Goal: Task Accomplishment & Management: Manage account settings

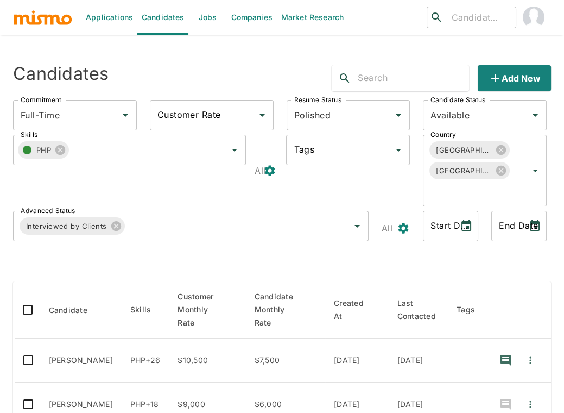
click at [204, 29] on link "Jobs" at bounding box center [207, 17] width 38 height 35
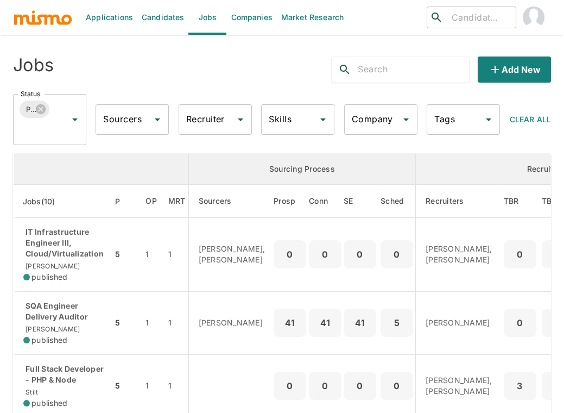
click at [385, 124] on input "Company" at bounding box center [372, 119] width 47 height 21
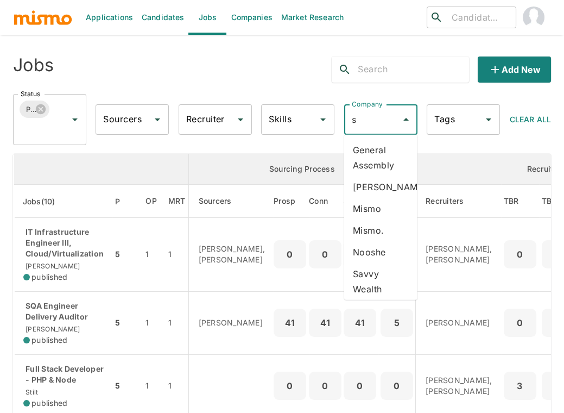
type input "st"
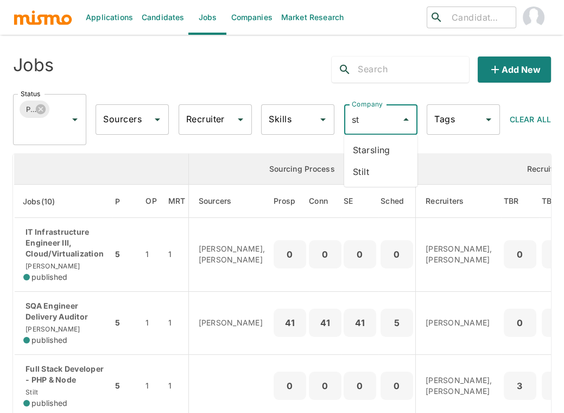
click at [379, 170] on li "Stilt" at bounding box center [380, 172] width 73 height 22
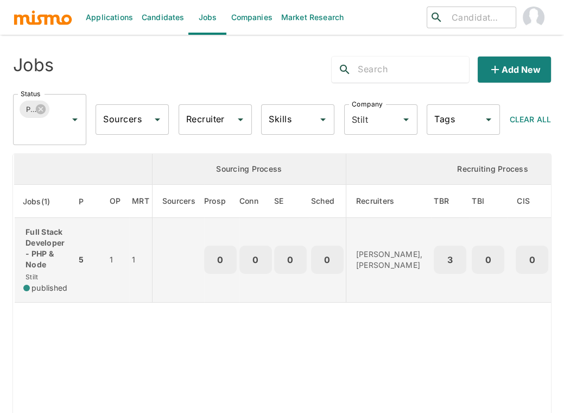
click at [54, 236] on p "Full Stack Developer - PHP & Node" at bounding box center [45, 247] width 44 height 43
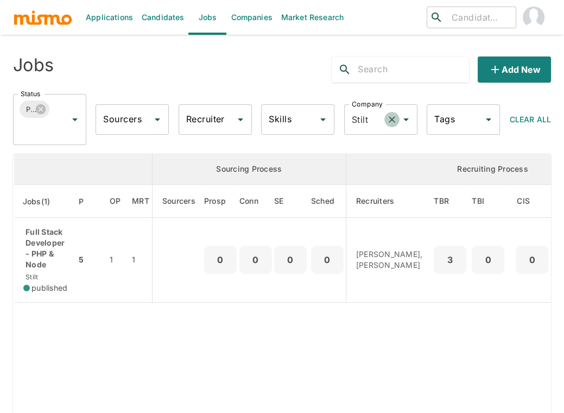
click at [388, 119] on icon "Clear" at bounding box center [392, 119] width 11 height 11
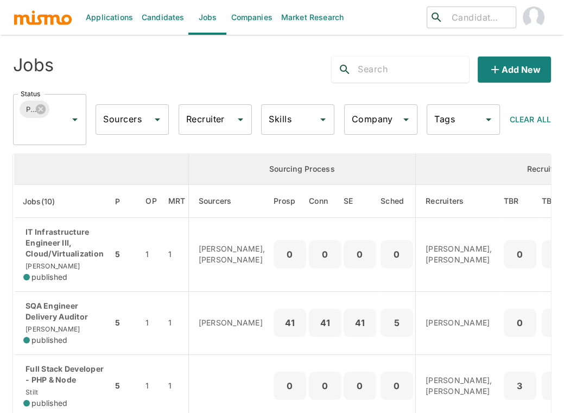
click at [357, 130] on div "Company" at bounding box center [380, 119] width 73 height 30
type input "star"
click at [369, 156] on li "Starsling" at bounding box center [380, 150] width 73 height 22
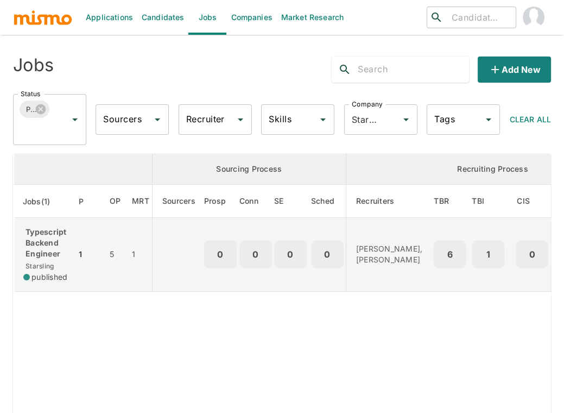
click at [35, 232] on p "Typescript Backend Engineer" at bounding box center [45, 242] width 44 height 33
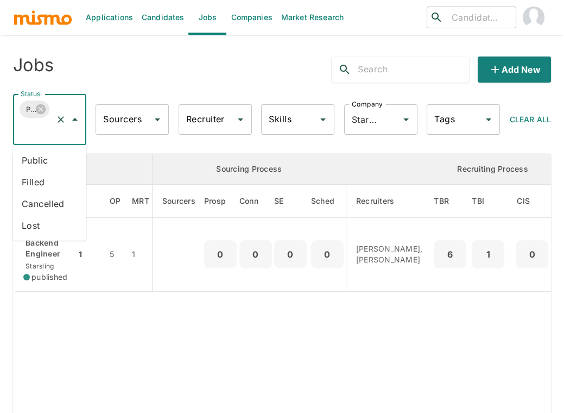
click at [39, 136] on input "Status" at bounding box center [34, 129] width 33 height 21
click at [34, 156] on li "Public" at bounding box center [49, 160] width 73 height 22
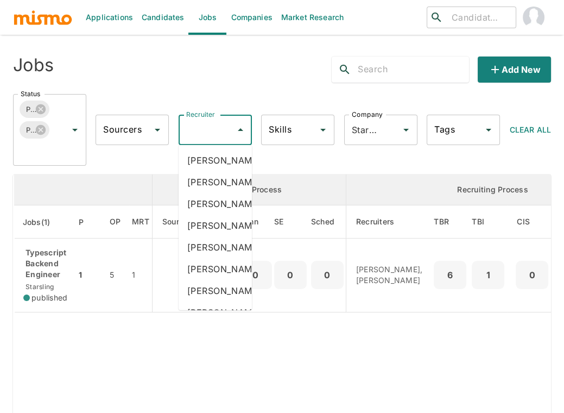
click at [204, 134] on input "Recruiter" at bounding box center [206, 129] width 47 height 21
type input "car"
click at [206, 236] on li "Carmen Vilachá" at bounding box center [215, 225] width 73 height 22
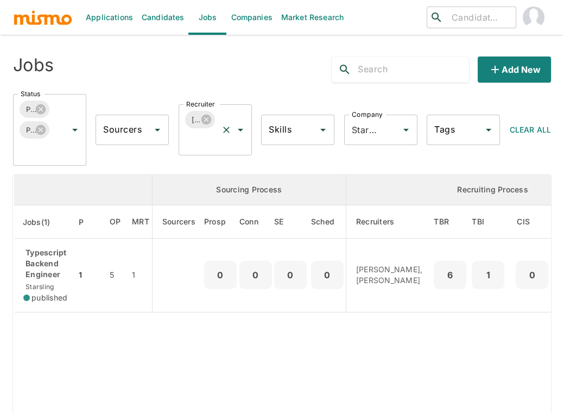
click at [216, 153] on div "Carmen Vilachá Recruiter" at bounding box center [215, 129] width 73 height 51
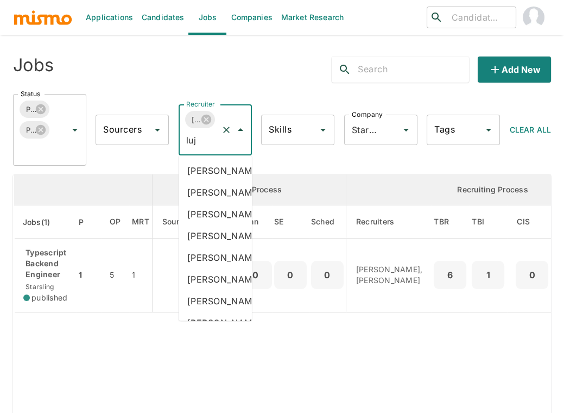
type input "luja"
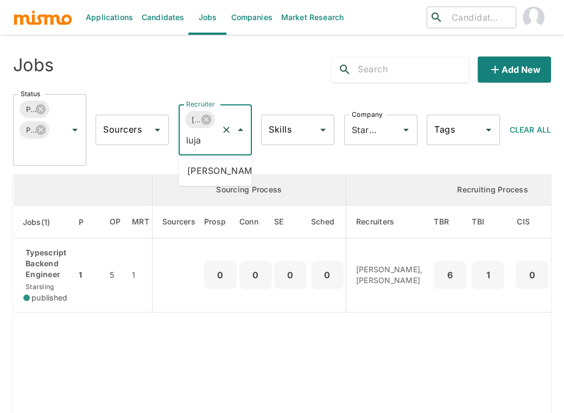
click at [202, 172] on li "Maria Lujan Ciommo" at bounding box center [215, 171] width 73 height 22
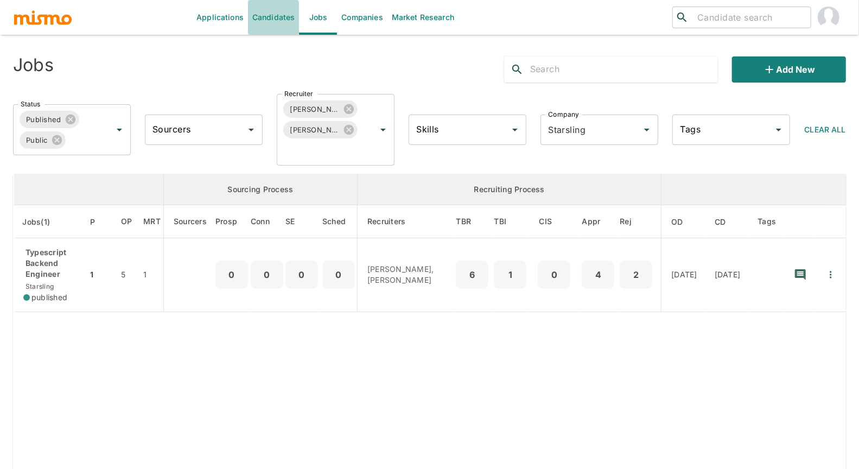
click at [277, 20] on link "Candidates" at bounding box center [274, 17] width 52 height 35
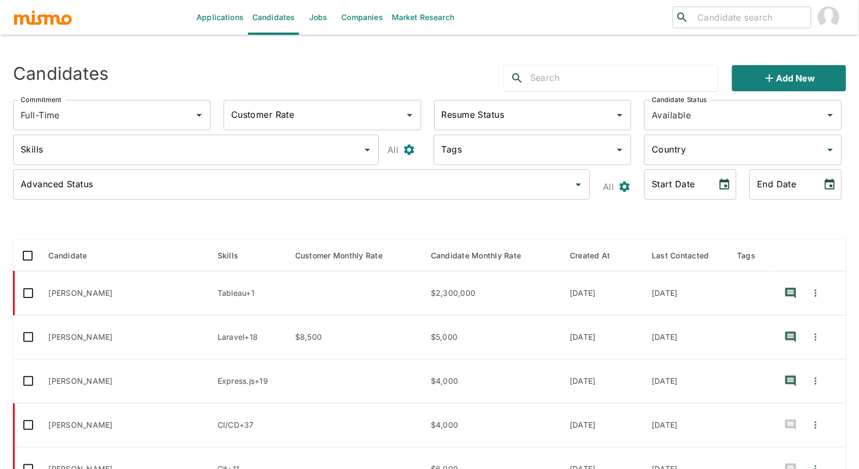
click at [563, 81] on input "text" at bounding box center [624, 77] width 188 height 17
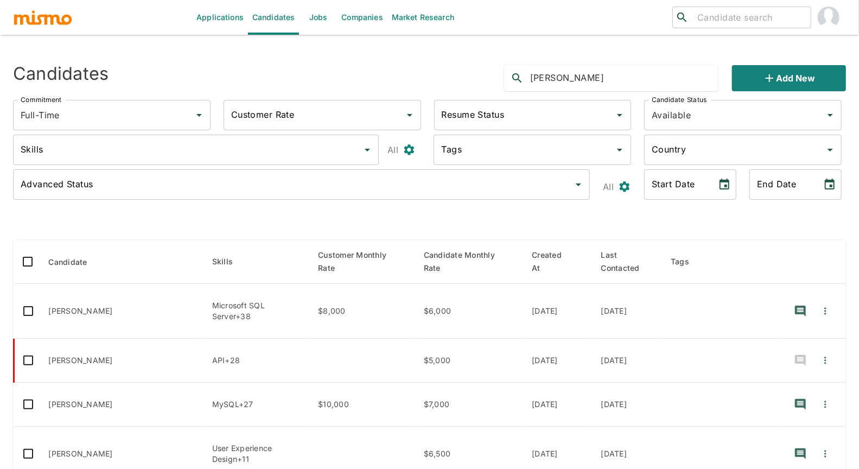
type input "tiago alves"
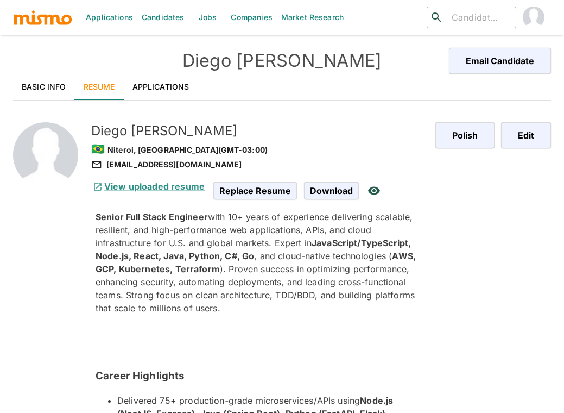
scroll to position [26, 0]
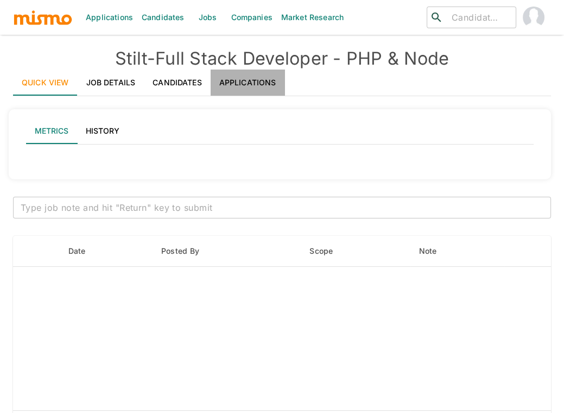
click at [262, 82] on link "Applications" at bounding box center [248, 82] width 74 height 26
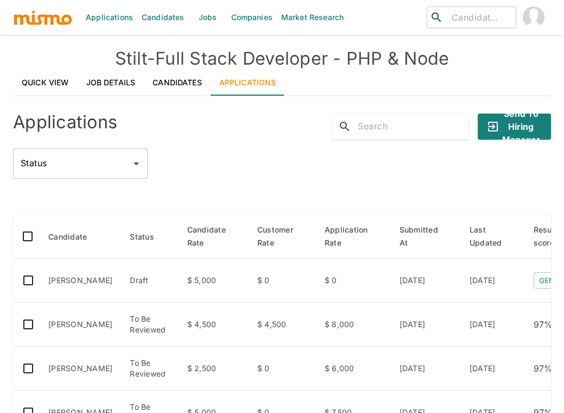
click at [216, 140] on div "Applications Send to Hiring Manager Status Status" at bounding box center [282, 142] width 538 height 74
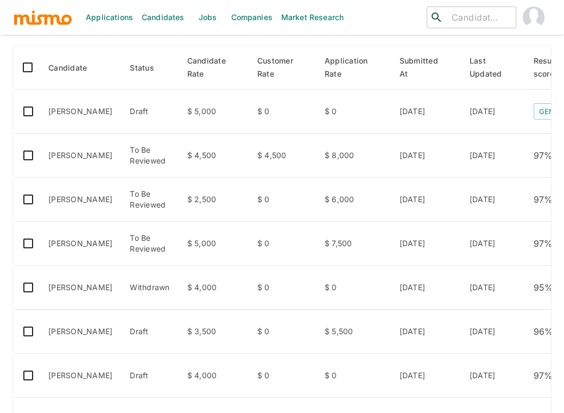
scroll to position [193, 0]
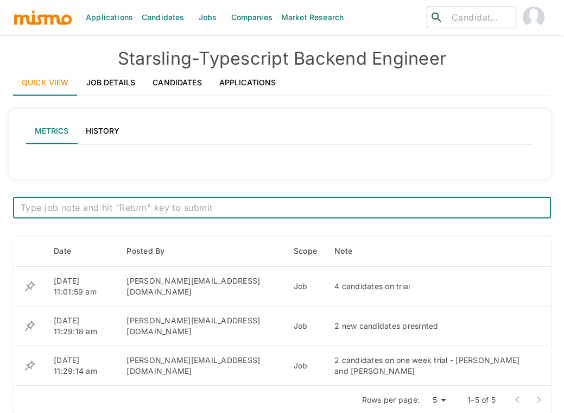
click at [246, 85] on link "Applications" at bounding box center [248, 82] width 74 height 26
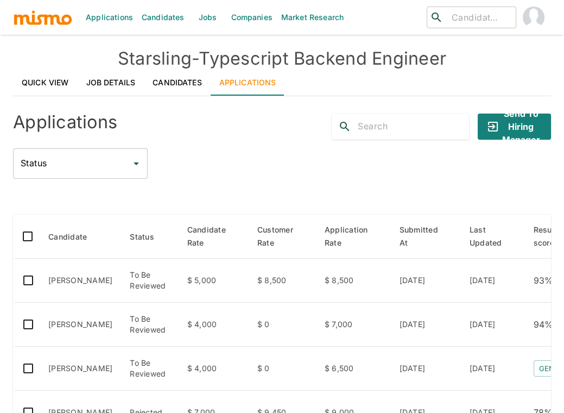
click at [233, 142] on div "Applications Send to Hiring Manager Status Status" at bounding box center [282, 142] width 538 height 74
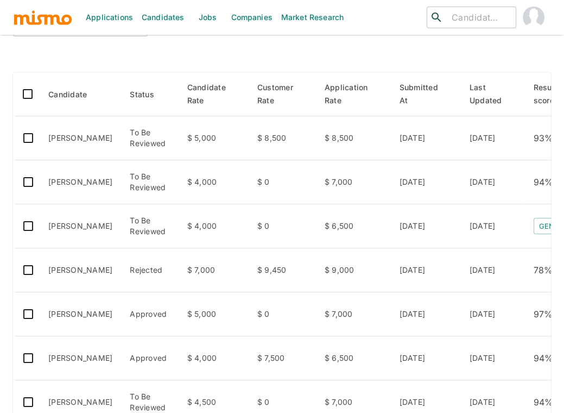
scroll to position [144, 0]
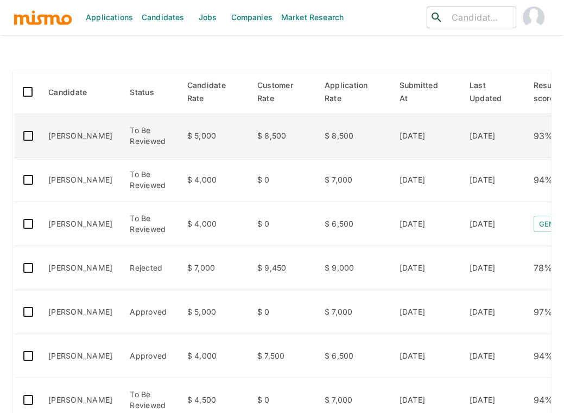
click at [97, 127] on td "[PERSON_NAME]" at bounding box center [80, 136] width 81 height 44
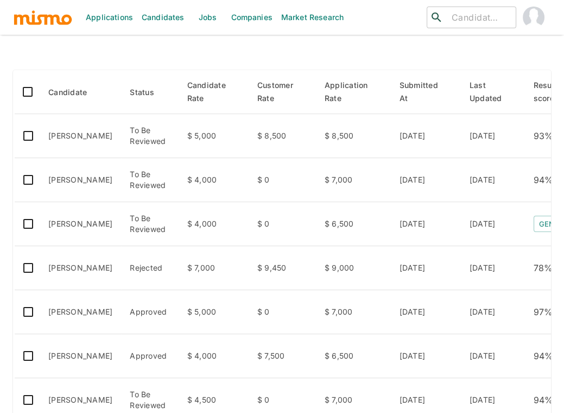
click at [415, 48] on div at bounding box center [282, 52] width 538 height 18
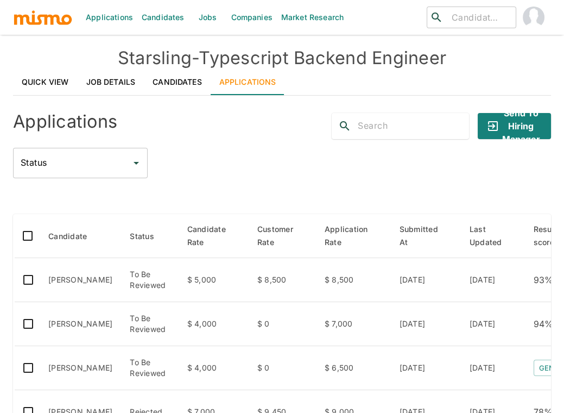
scroll to position [0, 0]
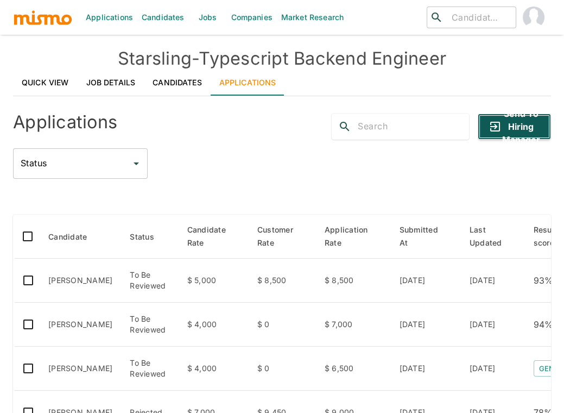
click at [516, 125] on button "Send to Hiring Manager" at bounding box center [514, 126] width 73 height 26
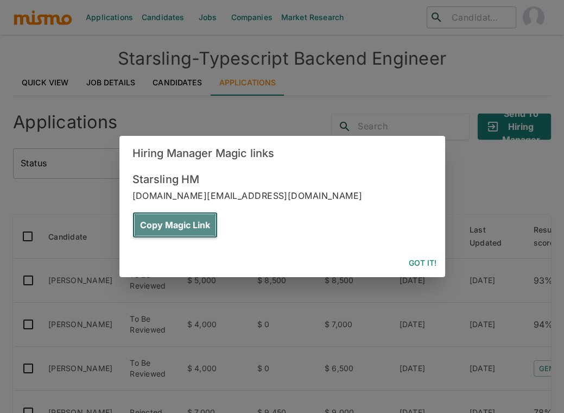
click at [218, 212] on button "Copy Magic Link" at bounding box center [174, 225] width 85 height 26
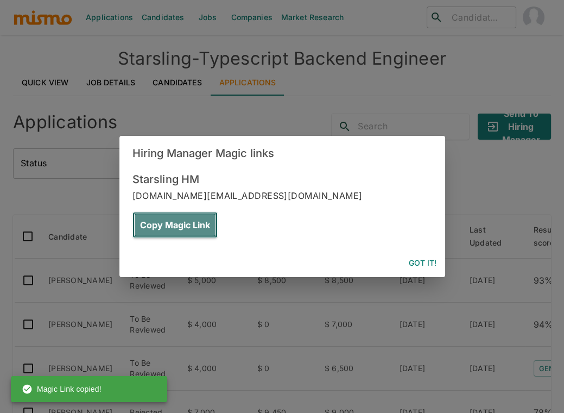
click at [218, 212] on button "Copy Magic Link" at bounding box center [174, 225] width 85 height 26
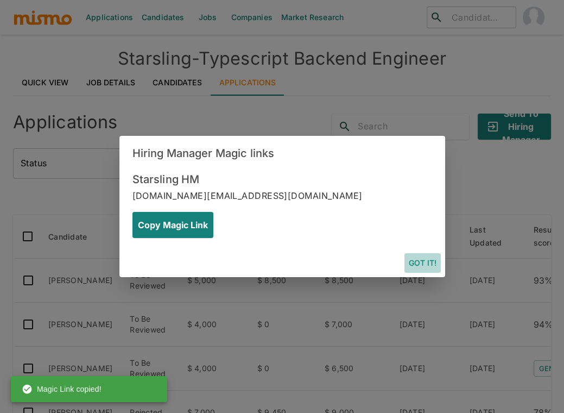
click at [427, 253] on button "Got it!" at bounding box center [422, 263] width 36 height 20
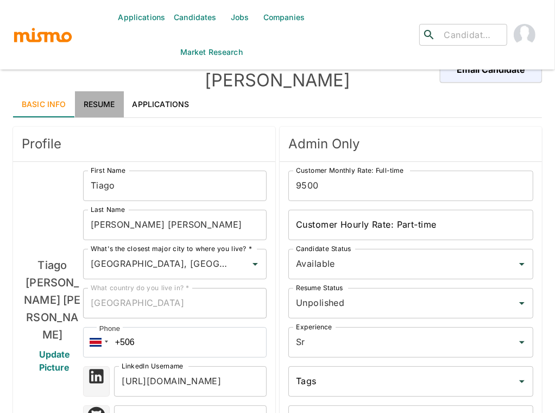
click at [116, 91] on link "Resume" at bounding box center [99, 104] width 49 height 26
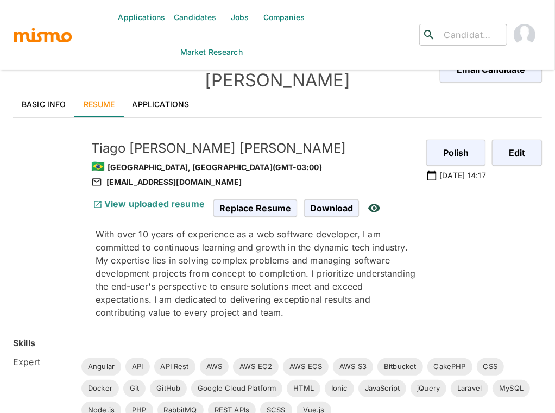
click at [365, 290] on p "With over 10 years of experience as a web software developer, I am committed to…" at bounding box center [257, 272] width 322 height 91
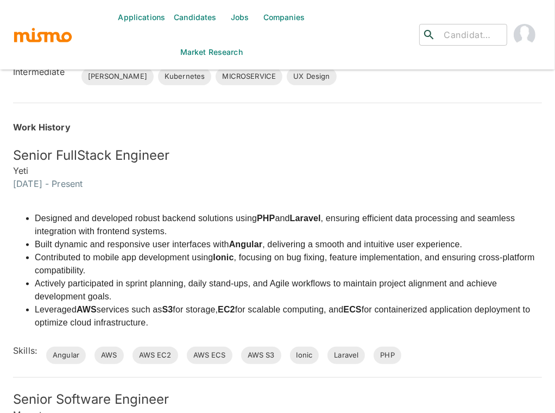
scroll to position [362, 0]
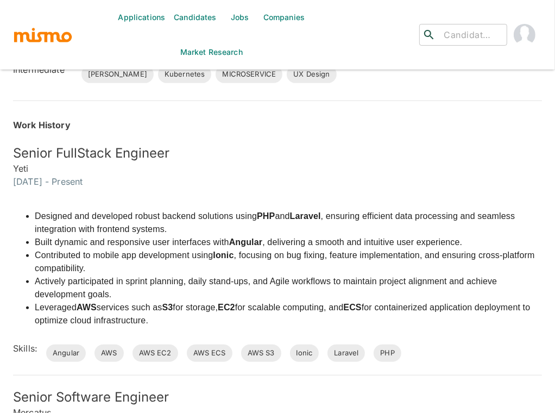
click at [445, 275] on li "Actively participated in sprint planning, daily stand-ups, and Agile workflows …" at bounding box center [288, 288] width 507 height 26
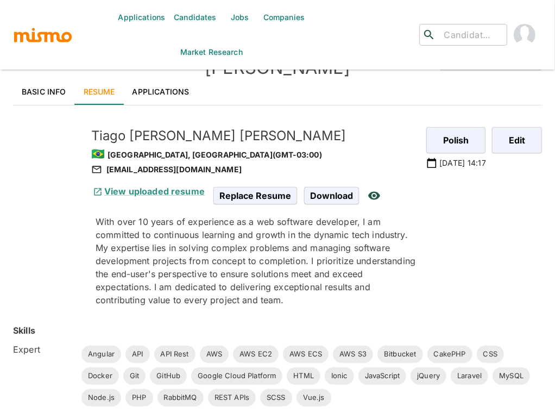
scroll to position [0, 0]
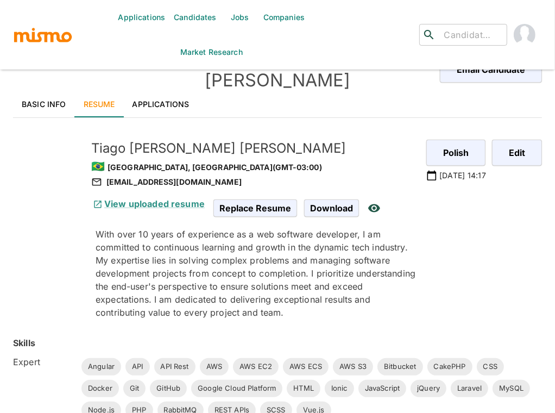
click at [166, 91] on link "Applications" at bounding box center [161, 104] width 74 height 26
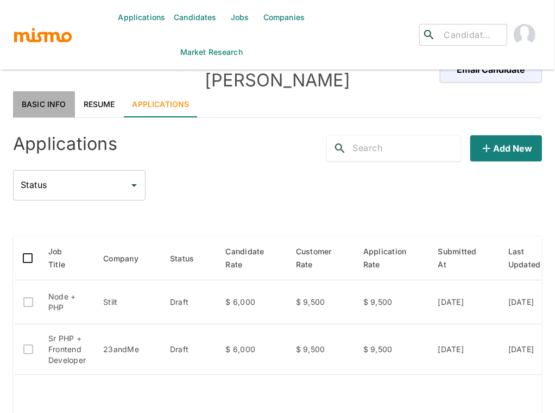
drag, startPoint x: 50, startPoint y: 88, endPoint x: 65, endPoint y: 93, distance: 15.3
click at [50, 91] on link "Basic Info" at bounding box center [44, 104] width 62 height 26
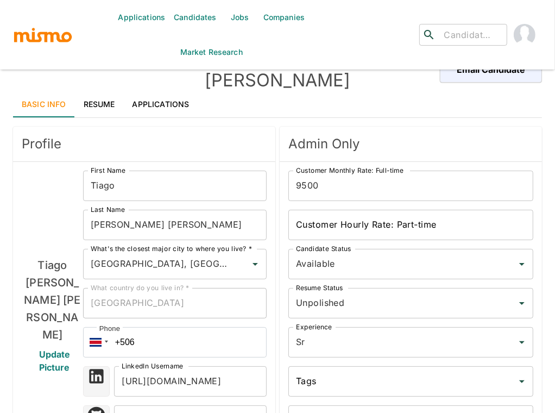
click at [231, 126] on div "Profile" at bounding box center [144, 143] width 262 height 35
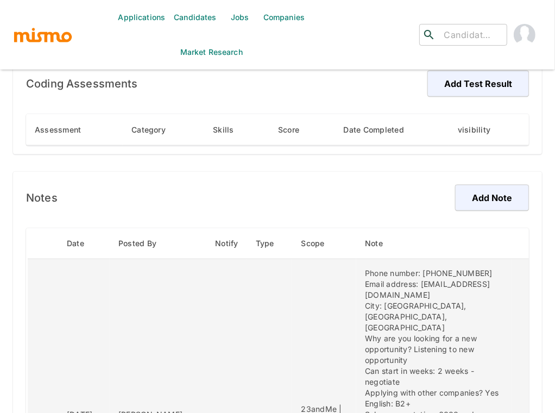
scroll to position [961, 0]
